Goal: Information Seeking & Learning: Find specific fact

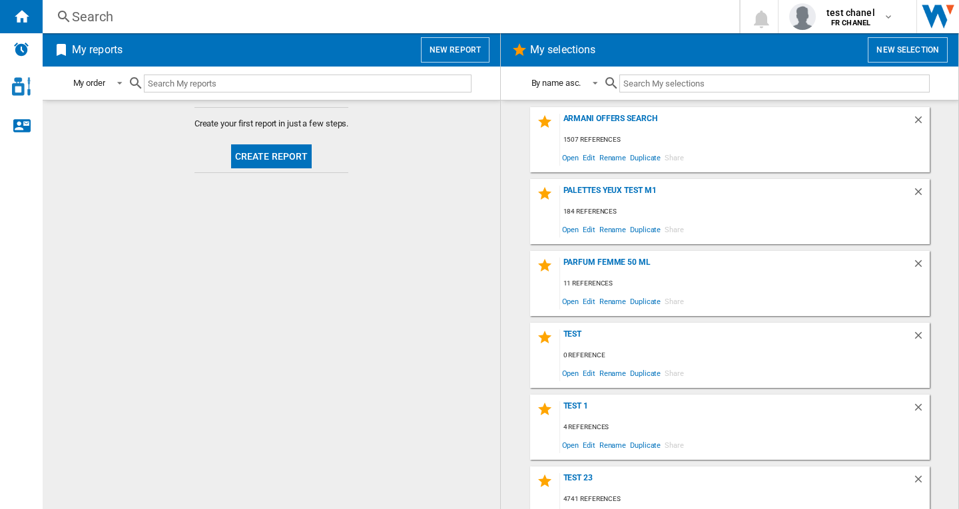
click at [94, 10] on div "Search" at bounding box center [388, 16] width 633 height 19
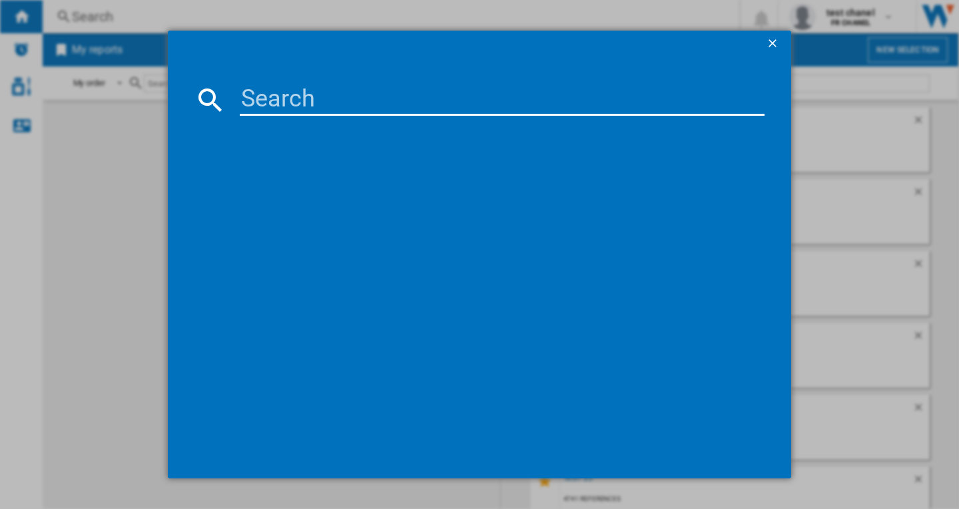
click at [252, 88] on input at bounding box center [502, 100] width 525 height 32
paste input "LANCOME IDOLE EAU DE PARFUM 50 ML"
type input "LANCOME IDOLE EAU DE PARFUM 50 ML"
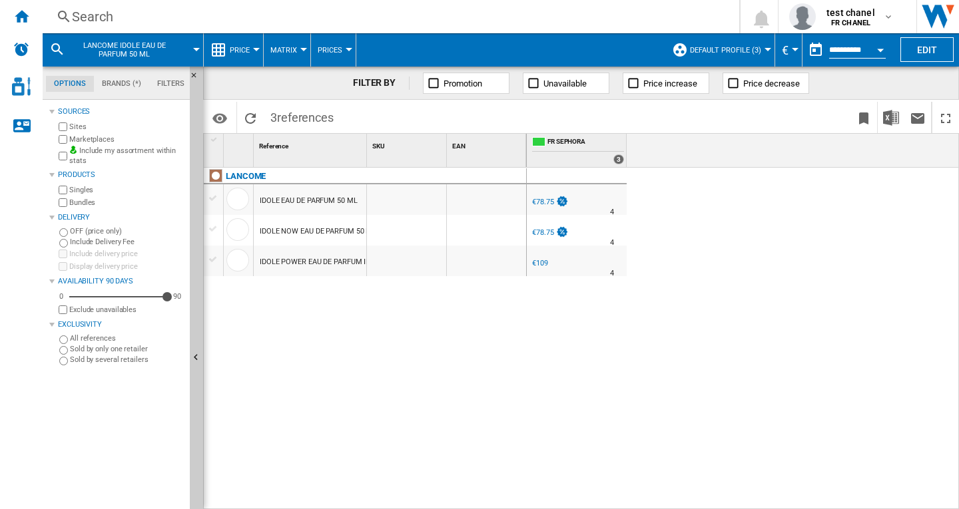
click at [764, 48] on div at bounding box center [767, 49] width 7 height 3
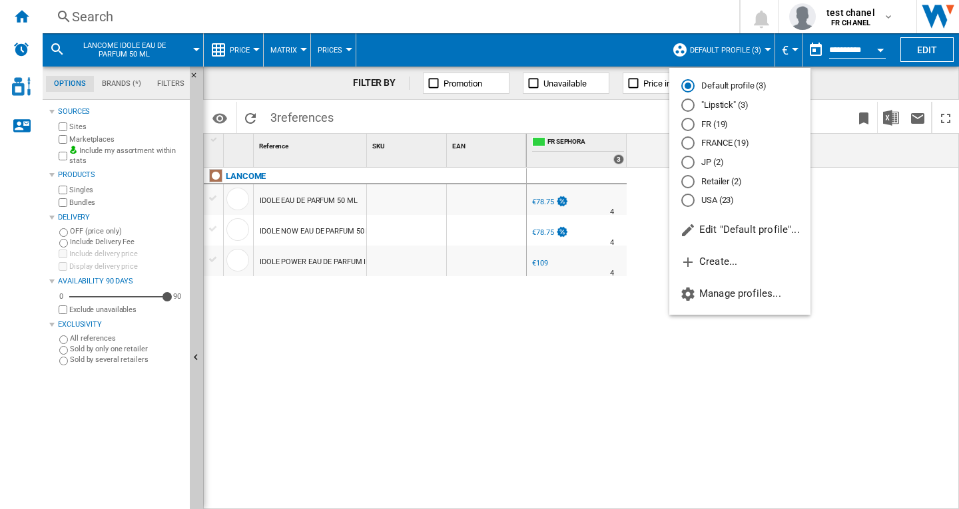
click at [715, 142] on md-radio-button "FRANCE (19)" at bounding box center [739, 143] width 117 height 13
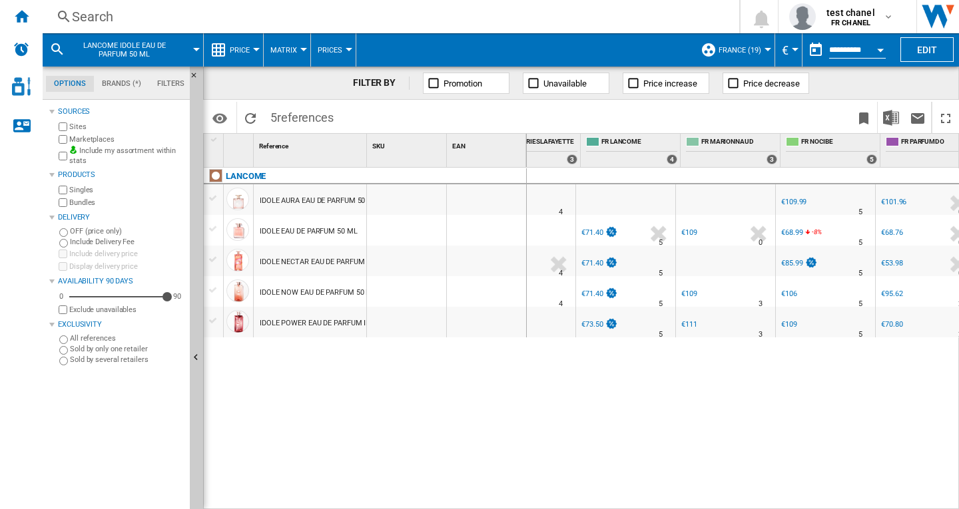
scroll to position [0, 150]
drag, startPoint x: 366, startPoint y: 137, endPoint x: 446, endPoint y: 148, distance: 80.6
click at [446, 148] on div "1 Reference 1 SKU 1 EAN 1" at bounding box center [365, 150] width 323 height 33
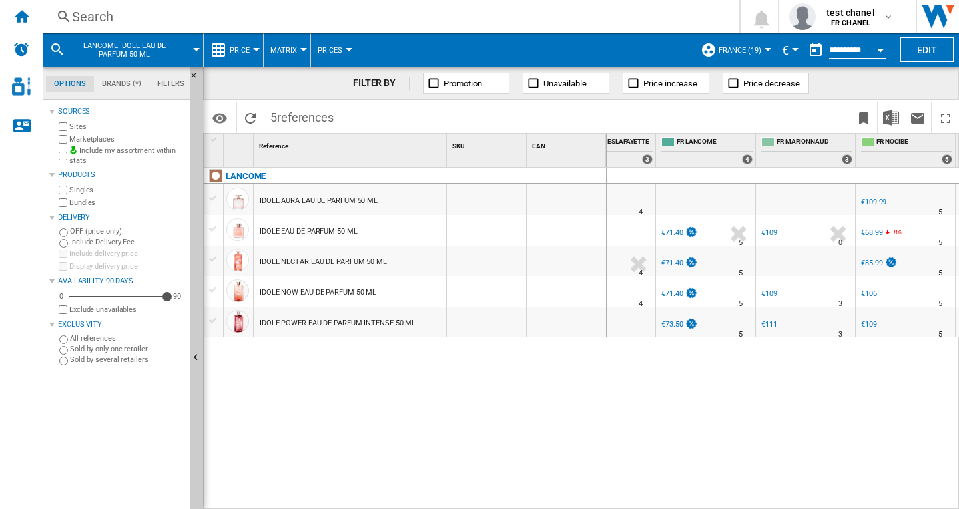
click at [107, 21] on div "Search" at bounding box center [388, 16] width 633 height 19
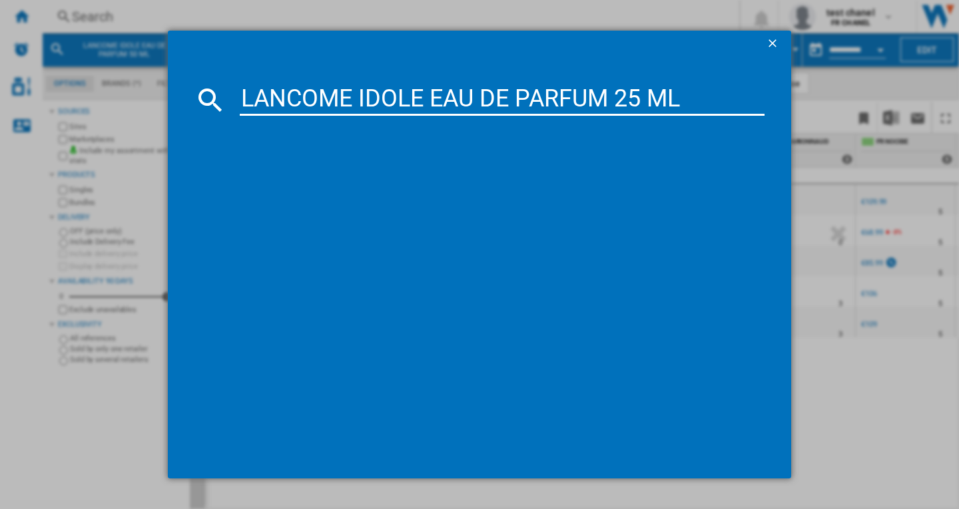
type input "LANCOME IDOLE EAU DE PARFUM 25 ML"
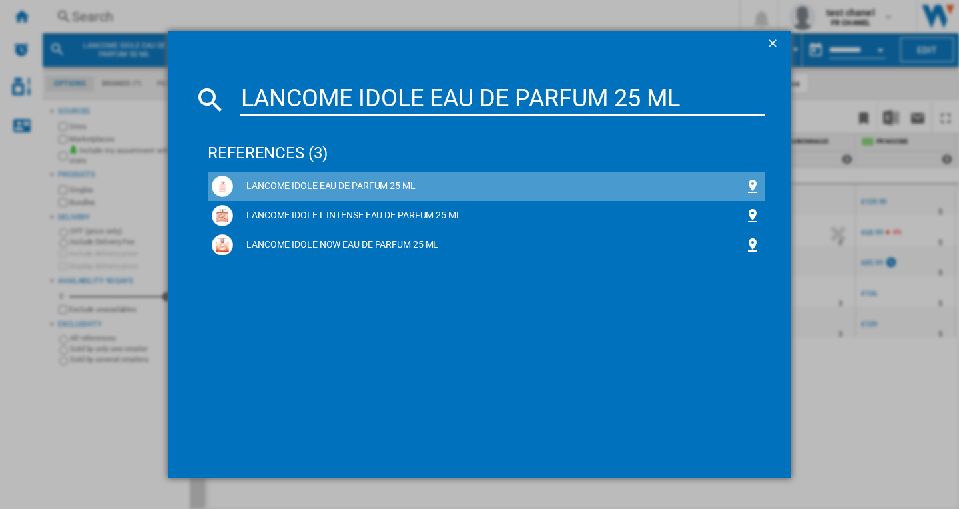
click at [402, 185] on div "LANCOME IDOLE EAU DE PARFUM 25 ML" at bounding box center [488, 186] width 511 height 13
